Goal: Find specific page/section: Find specific page/section

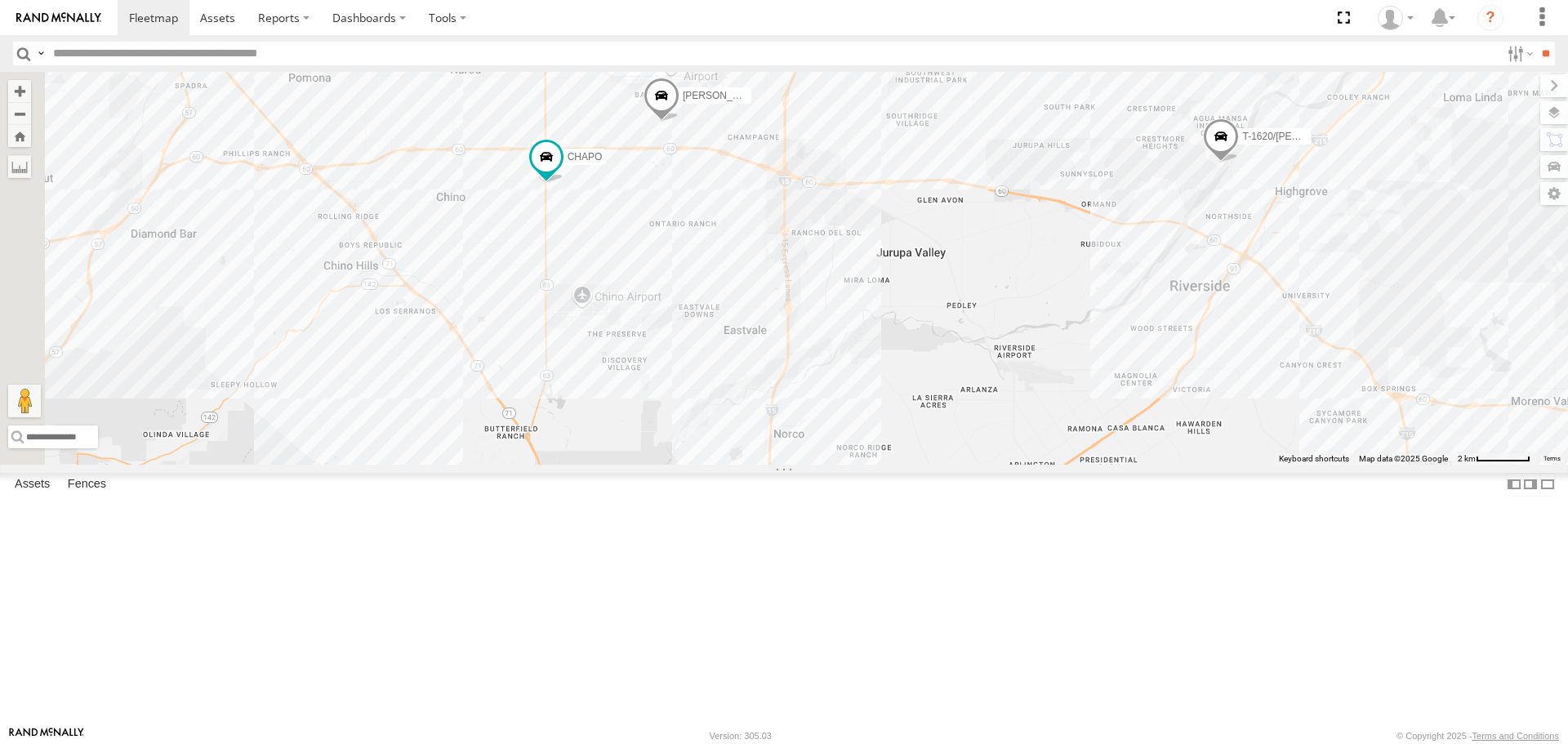
drag, startPoint x: 830, startPoint y: 442, endPoint x: 1208, endPoint y: 430, distance: 378.2
click at [1208, 430] on div "884493/RUDYS NILLS FRANKLIN T-1632 LUIS CAMPOS DWAYNE/T-1622 LARS/T-1623 CHAPO …" at bounding box center [784, 268] width 1568 height 392
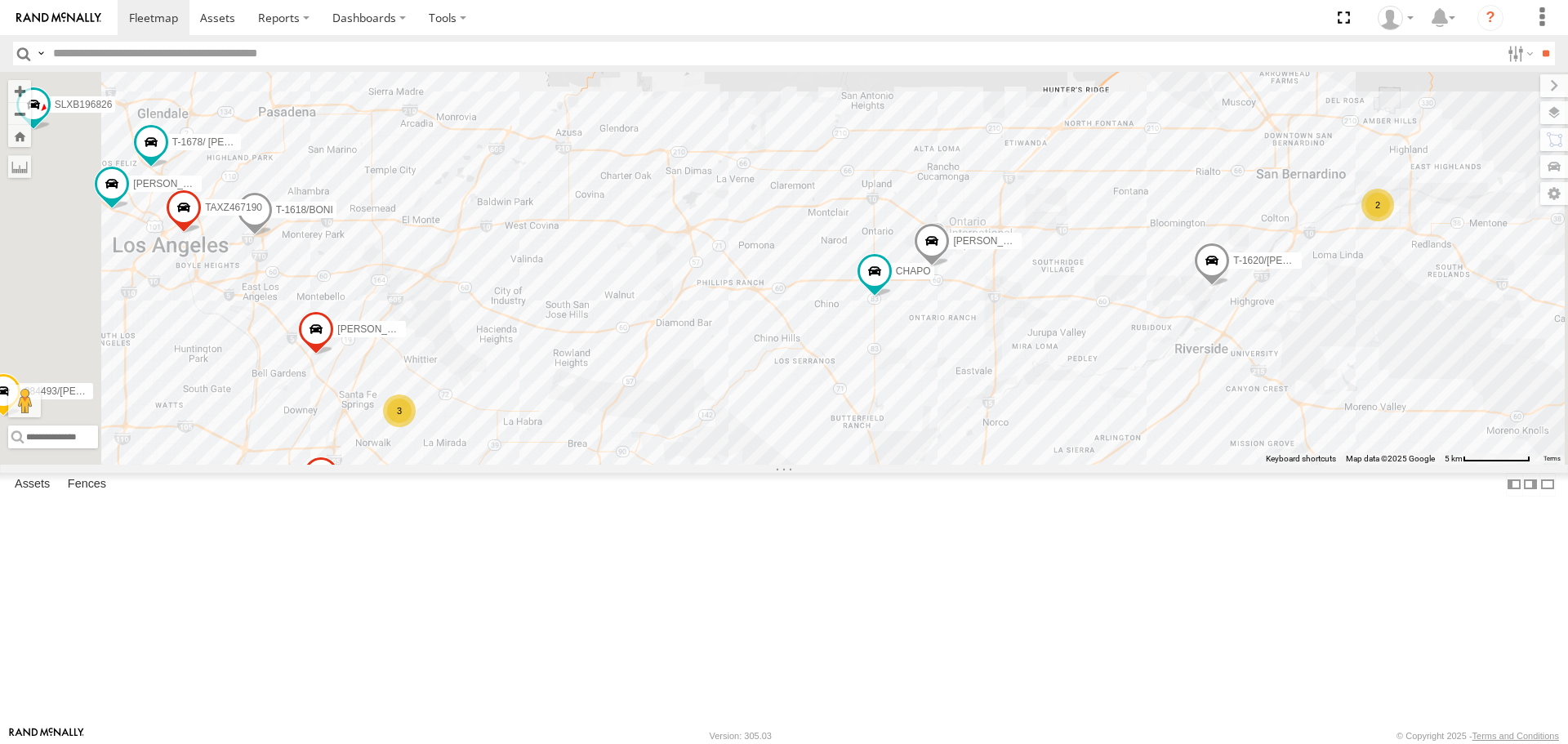
drag, startPoint x: 778, startPoint y: 427, endPoint x: 956, endPoint y: 452, distance: 179.7
click at [956, 452] on div "884493/RUDYS NILLS FRANKLIN T-1632 LUIS CAMPOS DWAYNE/T-1622 LARS/T-1623 CHAPO …" at bounding box center [784, 268] width 1568 height 392
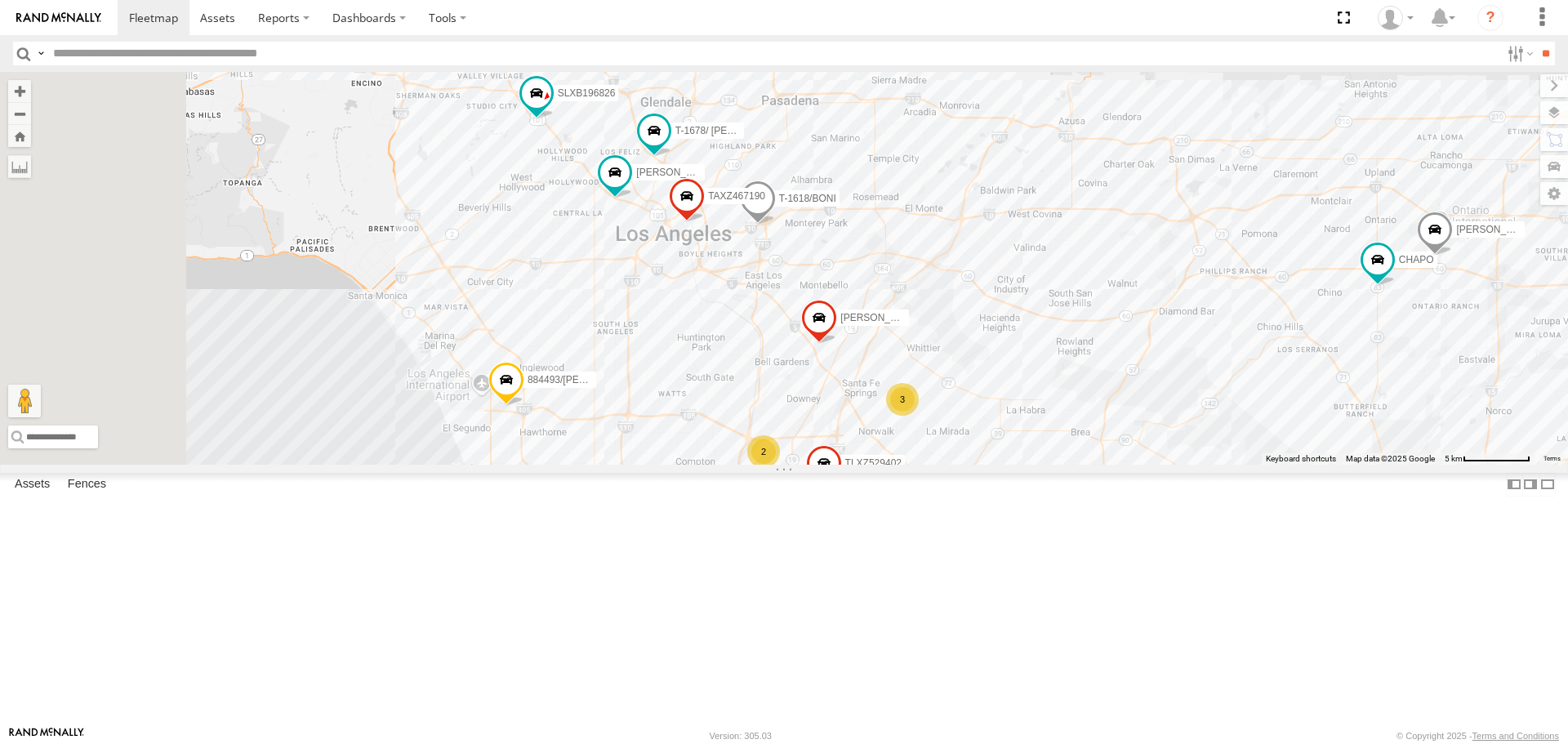
drag, startPoint x: 587, startPoint y: 422, endPoint x: 1093, endPoint y: 409, distance: 506.2
click at [1093, 409] on div "884493/RUDYS NILLS FRANKLIN T-1632 LUIS CAMPOS DWAYNE/T-1622 LARS/T-1623 CHAPO …" at bounding box center [784, 268] width 1568 height 392
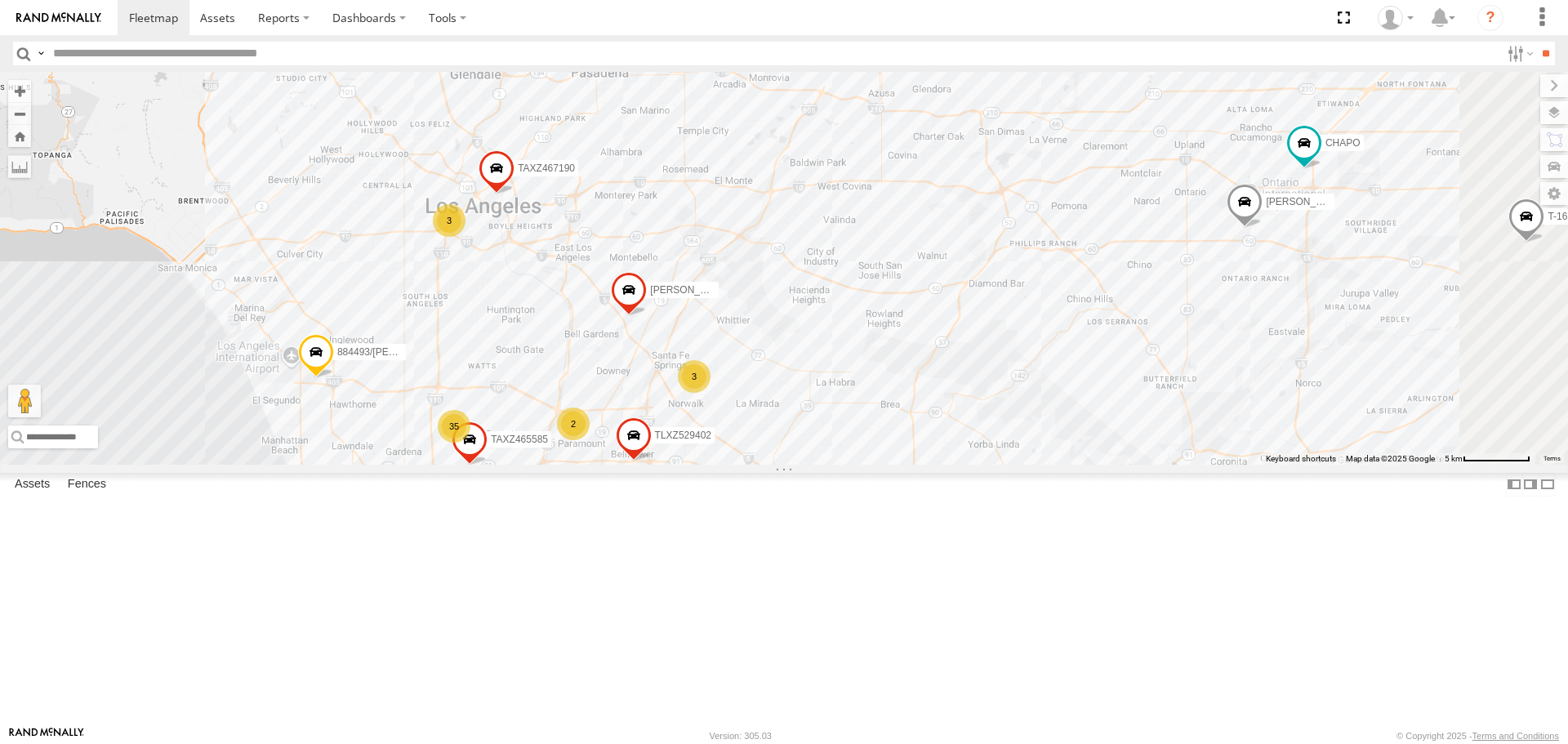
click at [711, 393] on div "3" at bounding box center [693, 376] width 32 height 32
